Goal: Task Accomplishment & Management: Complete application form

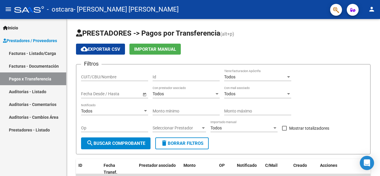
click at [43, 51] on link "Facturas - Listado/Carga" at bounding box center [33, 53] width 66 height 13
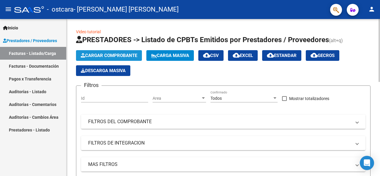
click at [111, 52] on button "Cargar Comprobante" at bounding box center [109, 55] width 66 height 11
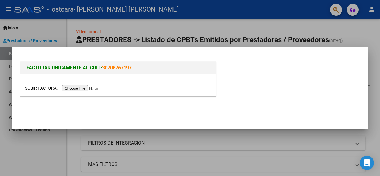
click at [88, 89] on input "file" at bounding box center [62, 88] width 75 height 6
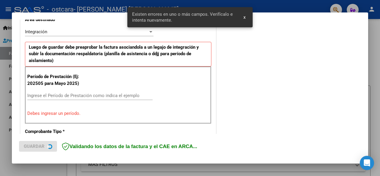
scroll to position [144, 0]
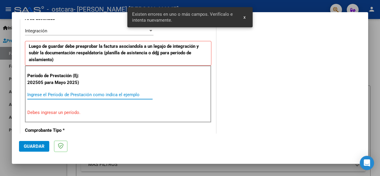
click at [52, 94] on input "Ingrese el Período de Prestación como indica el ejemplo" at bounding box center [89, 94] width 125 height 5
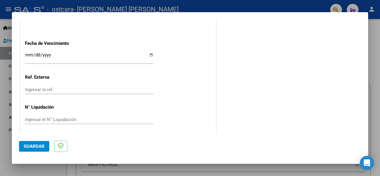
scroll to position [420, 0]
type input "202509"
click at [37, 145] on span "Guardar" at bounding box center [34, 146] width 21 height 5
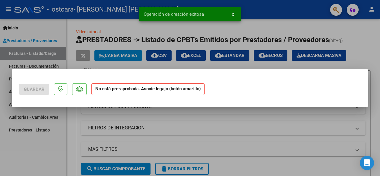
scroll to position [0, 0]
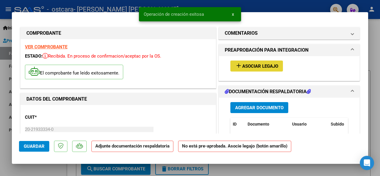
click at [249, 66] on span "Asociar Legajo" at bounding box center [261, 66] width 36 height 5
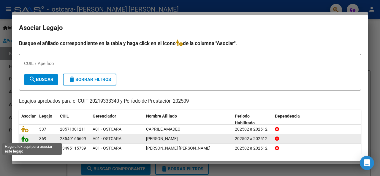
click at [27, 138] on icon at bounding box center [24, 139] width 7 height 7
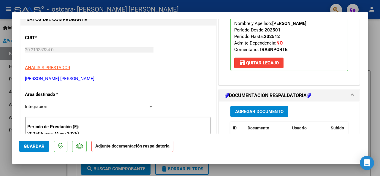
scroll to position [89, 0]
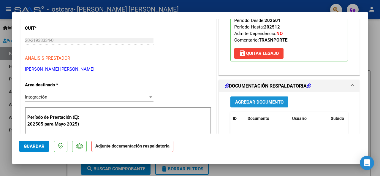
click at [243, 102] on span "Agregar Documento" at bounding box center [259, 102] width 48 height 5
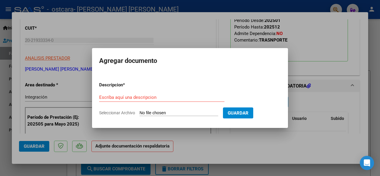
click at [155, 112] on input "Seleccionar Archivo" at bounding box center [179, 114] width 79 height 6
type input "C:\fakepath\[PERSON_NAME].jpg"
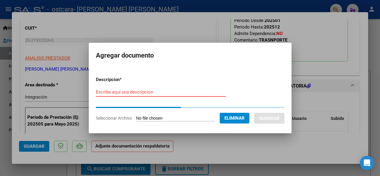
click at [115, 92] on input "Escriba aquí una descripcion" at bounding box center [161, 91] width 130 height 5
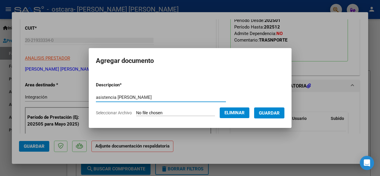
drag, startPoint x: 90, startPoint y: 98, endPoint x: 143, endPoint y: 100, distance: 52.9
click at [143, 100] on input "asistencia [PERSON_NAME]" at bounding box center [161, 97] width 130 height 5
type input "asistencia [PERSON_NAME]"
click at [274, 109] on button "Guardar" at bounding box center [269, 113] width 30 height 11
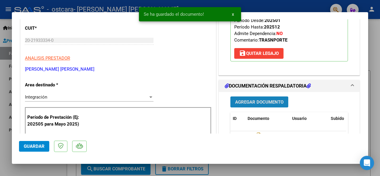
click at [255, 100] on span "Agregar Documento" at bounding box center [259, 102] width 48 height 5
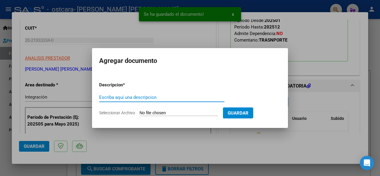
click at [176, 116] on input "Seleccionar Archivo" at bounding box center [179, 114] width 79 height 6
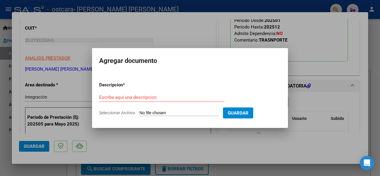
type input "C:\fakepath\cbu.jpg"
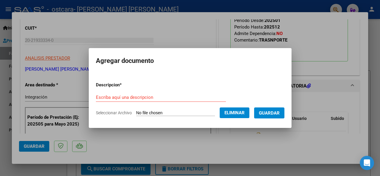
click at [109, 97] on input "Escriba aquí una descripcion" at bounding box center [161, 97] width 130 height 5
drag, startPoint x: 137, startPoint y: 97, endPoint x: 78, endPoint y: 99, distance: 58.3
click at [79, 99] on div "COMPROBANTE VER COMPROBANTE ESTADO: Recibida. En proceso de confirmacion/acepta…" at bounding box center [190, 88] width 380 height 176
type input "cbu [PERSON_NAME]"
click at [270, 114] on span "Guardar" at bounding box center [269, 113] width 21 height 5
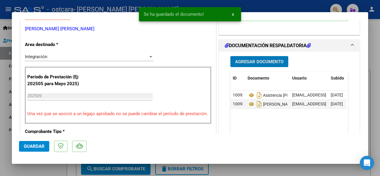
scroll to position [149, 0]
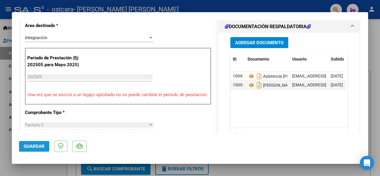
click at [39, 146] on span "Guardar" at bounding box center [34, 146] width 21 height 5
click at [65, 0] on div at bounding box center [190, 88] width 380 height 176
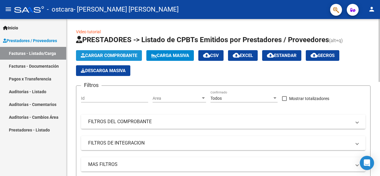
click at [114, 56] on span "Cargar Comprobante" at bounding box center [109, 55] width 56 height 5
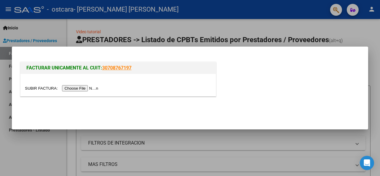
click at [86, 88] on input "file" at bounding box center [62, 88] width 75 height 6
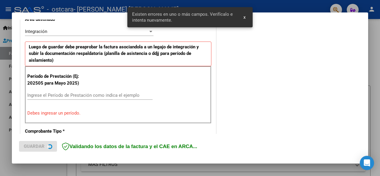
scroll to position [144, 0]
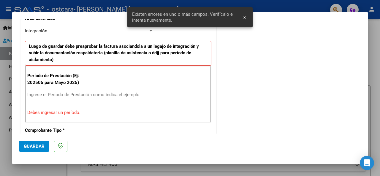
click at [48, 96] on input "Ingrese el Período de Prestación como indica el ejemplo" at bounding box center [89, 94] width 125 height 5
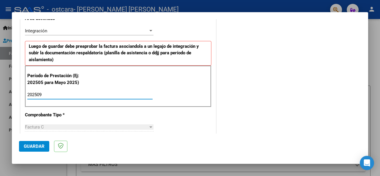
type input "202509"
click at [40, 151] on button "Guardar" at bounding box center [34, 146] width 30 height 11
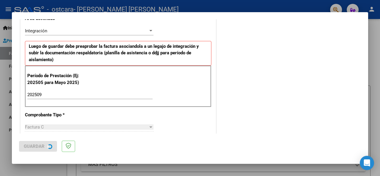
scroll to position [0, 0]
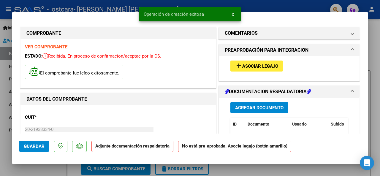
click at [259, 66] on span "Asociar Legajo" at bounding box center [261, 66] width 36 height 5
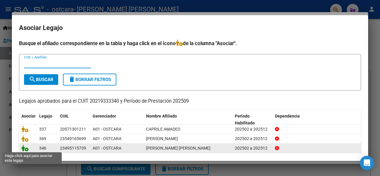
click at [26, 149] on icon at bounding box center [24, 148] width 7 height 7
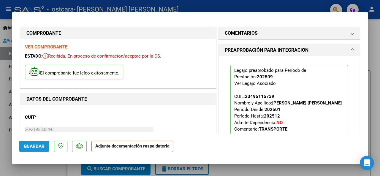
click at [26, 149] on span "Guardar" at bounding box center [34, 146] width 21 height 5
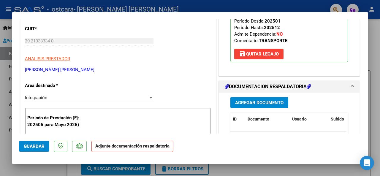
scroll to position [89, 0]
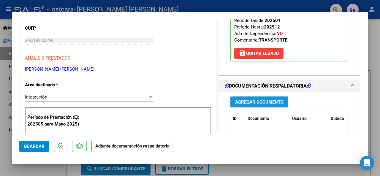
click at [266, 103] on span "Agregar Documento" at bounding box center [259, 102] width 48 height 5
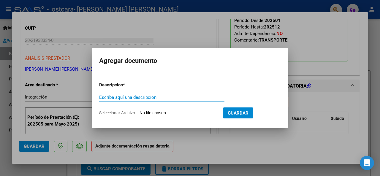
click at [172, 114] on input "Seleccionar Archivo" at bounding box center [179, 114] width 79 height 6
type input "C:\fakepath\[PERSON_NAME].jpg"
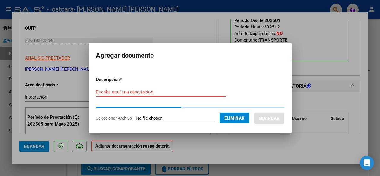
click at [111, 92] on input "Escriba aquí una descripcion" at bounding box center [161, 91] width 130 height 5
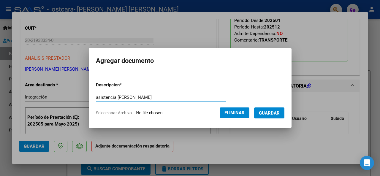
type input "asistencia [PERSON_NAME]"
click at [275, 113] on span "Guardar" at bounding box center [269, 113] width 21 height 5
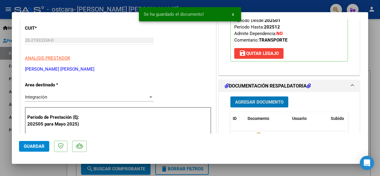
click at [260, 106] on button "Agregar Documento" at bounding box center [260, 102] width 58 height 11
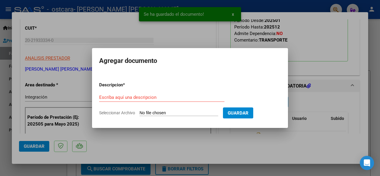
click at [156, 114] on input "Seleccionar Archivo" at bounding box center [179, 114] width 79 height 6
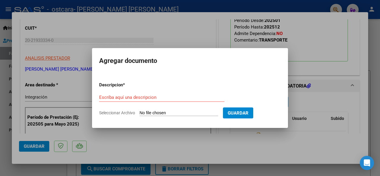
type input "C:\fakepath\cbu.jpg"
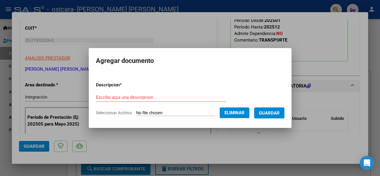
click at [120, 92] on form "Descripcion * Escriba aquí una descripcion Seleccionar Archivo Eliminar Guardar" at bounding box center [190, 98] width 189 height 43
drag, startPoint x: 120, startPoint y: 92, endPoint x: 108, endPoint y: 100, distance: 14.4
click at [108, 100] on input "Escriba aquí una descripcion" at bounding box center [161, 97] width 130 height 5
paste input "cbu [PERSON_NAME]"
type input "cbu [PERSON_NAME]"
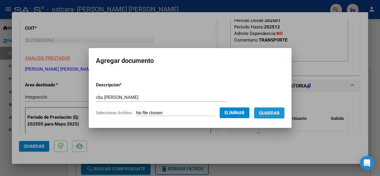
click at [264, 113] on button "Guardar" at bounding box center [269, 113] width 30 height 11
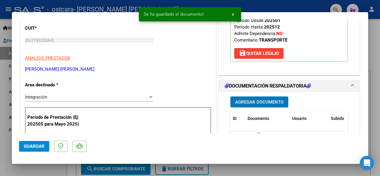
scroll to position [119, 0]
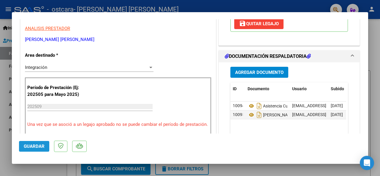
click at [36, 146] on span "Guardar" at bounding box center [34, 146] width 21 height 5
click at [4, 19] on div at bounding box center [190, 88] width 380 height 176
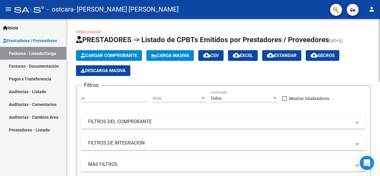
click at [104, 53] on span "Cargar Comprobante" at bounding box center [109, 55] width 56 height 5
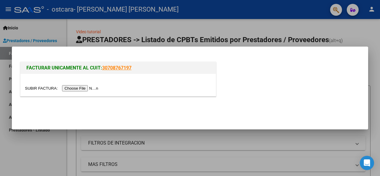
click at [86, 87] on input "file" at bounding box center [62, 88] width 75 height 6
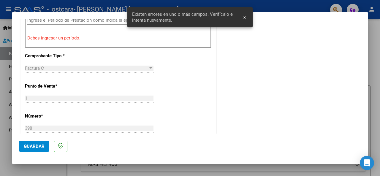
scroll to position [189, 0]
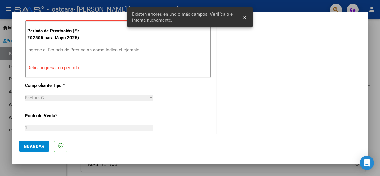
click at [52, 68] on p "Debes ingresar un período." at bounding box center [118, 67] width 182 height 7
click at [57, 49] on input "Ingrese el Período de Prestación como indica el ejemplo" at bounding box center [89, 49] width 125 height 5
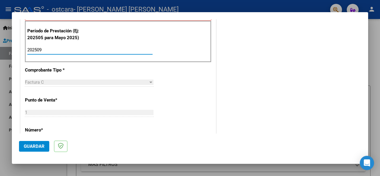
type input "202509"
click at [33, 146] on span "Guardar" at bounding box center [34, 146] width 21 height 5
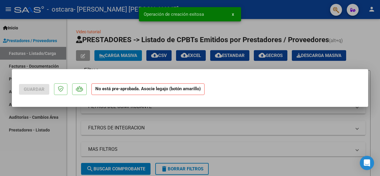
scroll to position [0, 0]
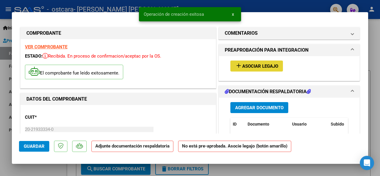
click at [239, 66] on mat-icon "add" at bounding box center [238, 65] width 7 height 7
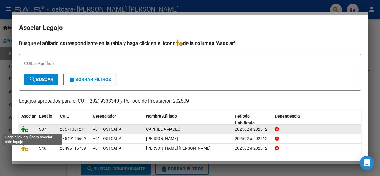
click at [28, 130] on icon at bounding box center [24, 129] width 7 height 7
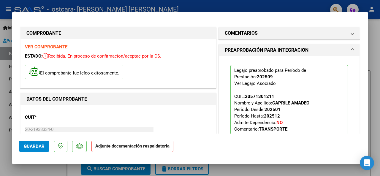
click at [39, 146] on span "Guardar" at bounding box center [34, 146] width 21 height 5
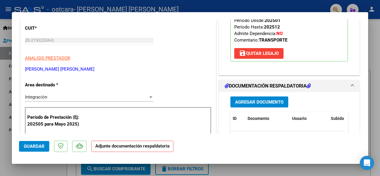
scroll to position [119, 0]
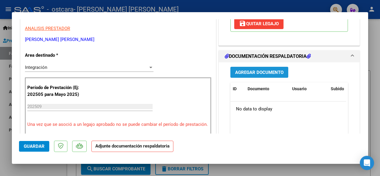
click at [267, 70] on span "Agregar Documento" at bounding box center [259, 72] width 48 height 5
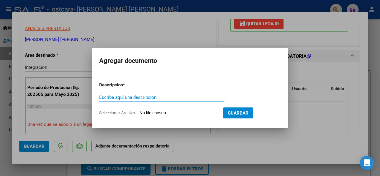
click at [156, 110] on app-file-uploader "Seleccionar Archivo" at bounding box center [161, 112] width 124 height 5
click at [157, 113] on input "Seleccionar Archivo" at bounding box center [179, 114] width 79 height 6
type input "C:\fakepath\[PERSON_NAME].jpg"
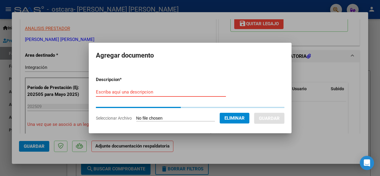
click at [110, 94] on input "Escriba aquí una descripcion" at bounding box center [161, 91] width 130 height 5
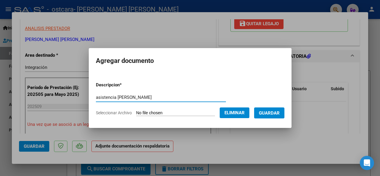
type input "asistencia [PERSON_NAME]"
click at [279, 114] on span "Guardar" at bounding box center [269, 113] width 21 height 5
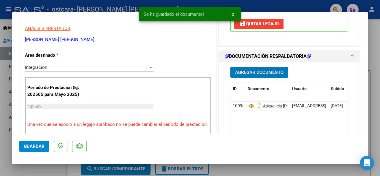
click at [259, 73] on span "Agregar Documento" at bounding box center [259, 72] width 48 height 5
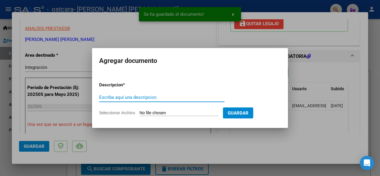
click at [177, 111] on input "Seleccionar Archivo" at bounding box center [179, 114] width 79 height 6
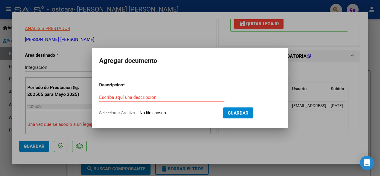
type input "C:\fakepath\cbu.jpg"
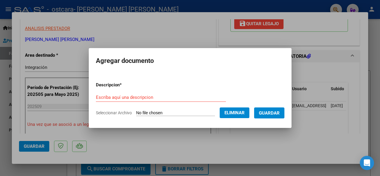
click at [117, 94] on div "Escriba aquí una descripcion" at bounding box center [161, 97] width 130 height 9
click at [116, 97] on input "Escriba aquí una descripcion" at bounding box center [161, 97] width 130 height 5
paste input "cbu [PERSON_NAME]"
type input "cbu [PERSON_NAME]"
click at [275, 114] on span "Guardar" at bounding box center [269, 113] width 21 height 5
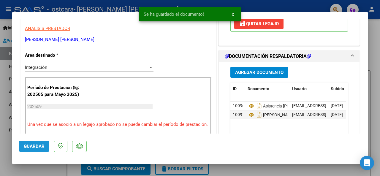
click at [34, 146] on span "Guardar" at bounding box center [34, 146] width 21 height 5
click at [1, 152] on div at bounding box center [190, 88] width 380 height 176
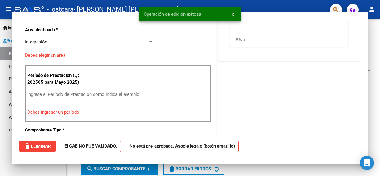
scroll to position [0, 0]
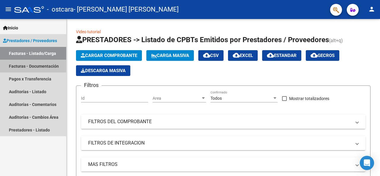
click at [28, 66] on link "Facturas - Documentación" at bounding box center [33, 66] width 66 height 13
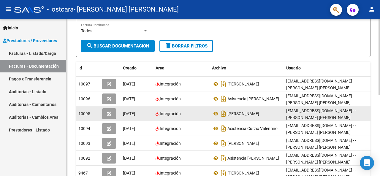
scroll to position [110, 0]
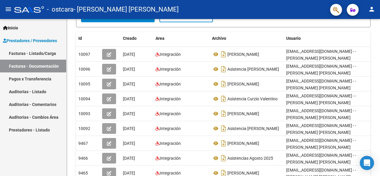
click at [43, 66] on link "Facturas - Documentación" at bounding box center [33, 66] width 66 height 13
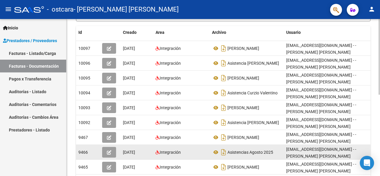
scroll to position [0, 0]
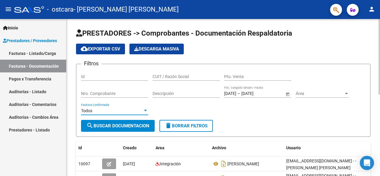
click at [147, 112] on div at bounding box center [145, 110] width 5 height 5
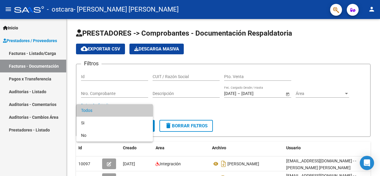
click at [184, 102] on div at bounding box center [190, 88] width 380 height 176
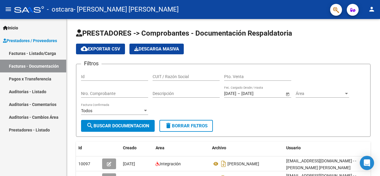
click at [30, 78] on link "Pagos x Transferencia" at bounding box center [33, 79] width 66 height 13
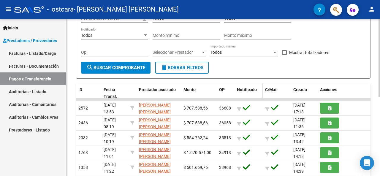
scroll to position [89, 0]
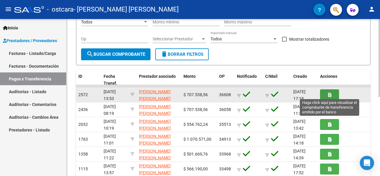
click at [326, 94] on button "button" at bounding box center [329, 94] width 19 height 11
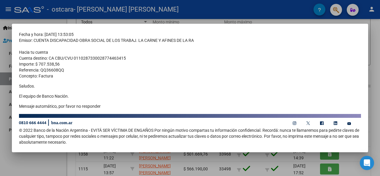
scroll to position [0, 0]
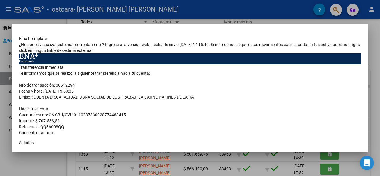
click at [279, 14] on div at bounding box center [190, 88] width 380 height 176
